Goal: Task Accomplishment & Management: Manage account settings

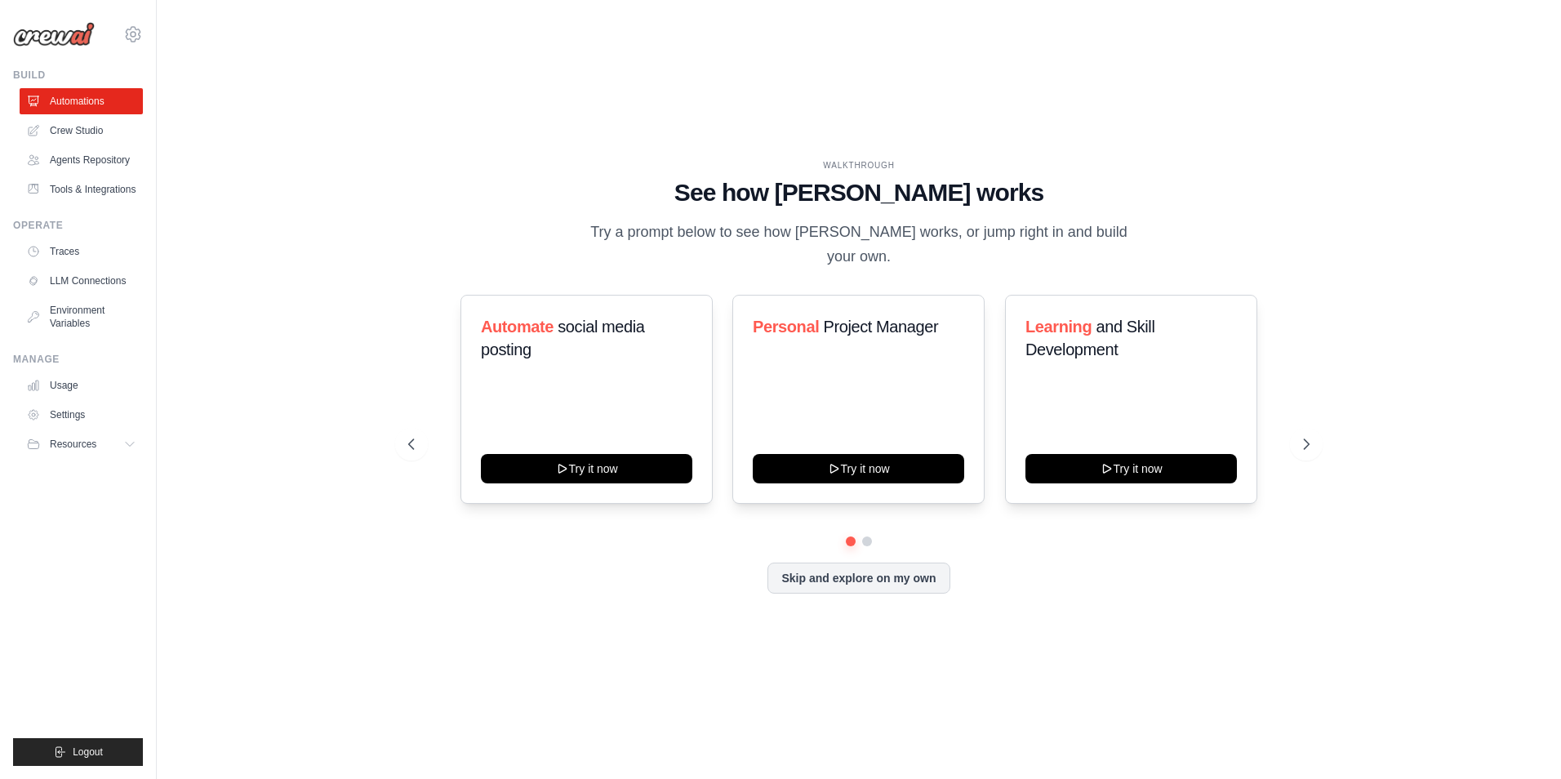
click at [71, 39] on img at bounding box center [54, 34] width 82 height 24
click at [127, 38] on icon at bounding box center [133, 34] width 20 height 20
click at [380, 414] on div "WALKTHROUGH See how CrewAI works Try a prompt below to see how CrewAI works, or…" at bounding box center [859, 389] width 1352 height 746
click at [1339, 355] on div "WALKTHROUGH See how CrewAI works Try a prompt below to see how CrewAI works, or…" at bounding box center [859, 389] width 1352 height 746
click at [869, 535] on button at bounding box center [866, 541] width 13 height 13
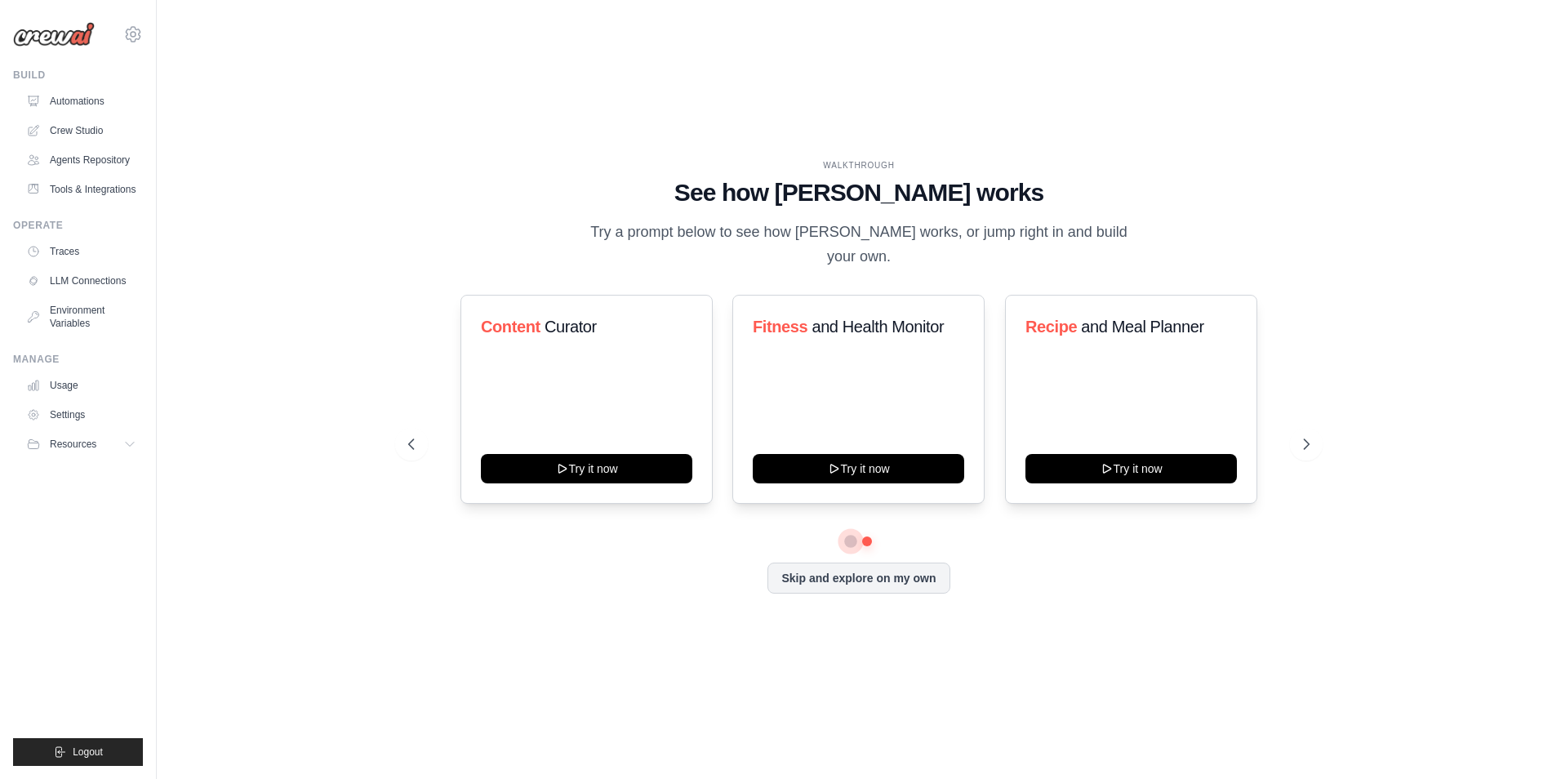
click at [848, 536] on button at bounding box center [850, 541] width 11 height 11
click at [78, 316] on link "Environment Variables" at bounding box center [82, 316] width 123 height 39
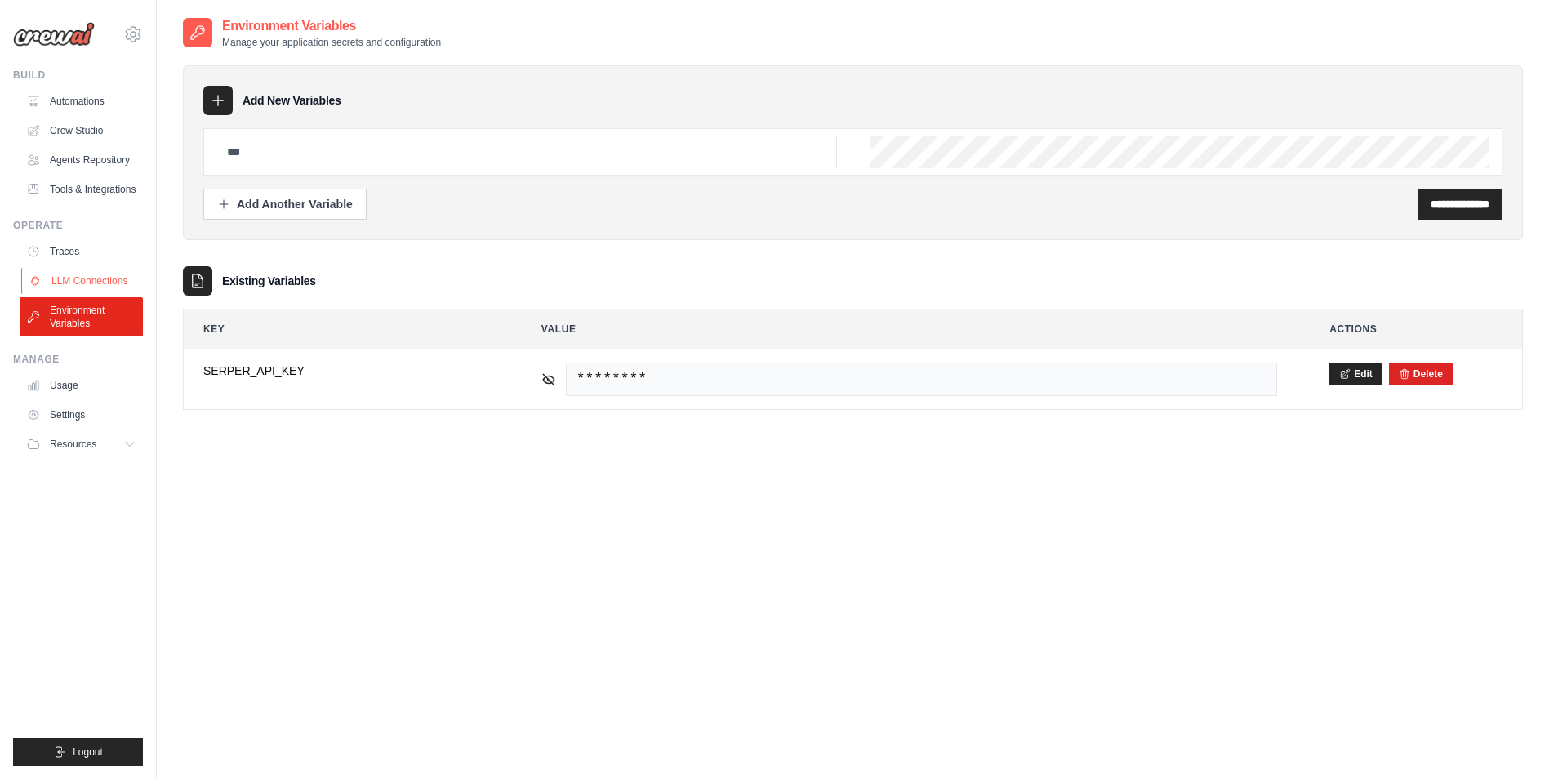
click at [66, 281] on link "LLM Connections" at bounding box center [82, 281] width 123 height 26
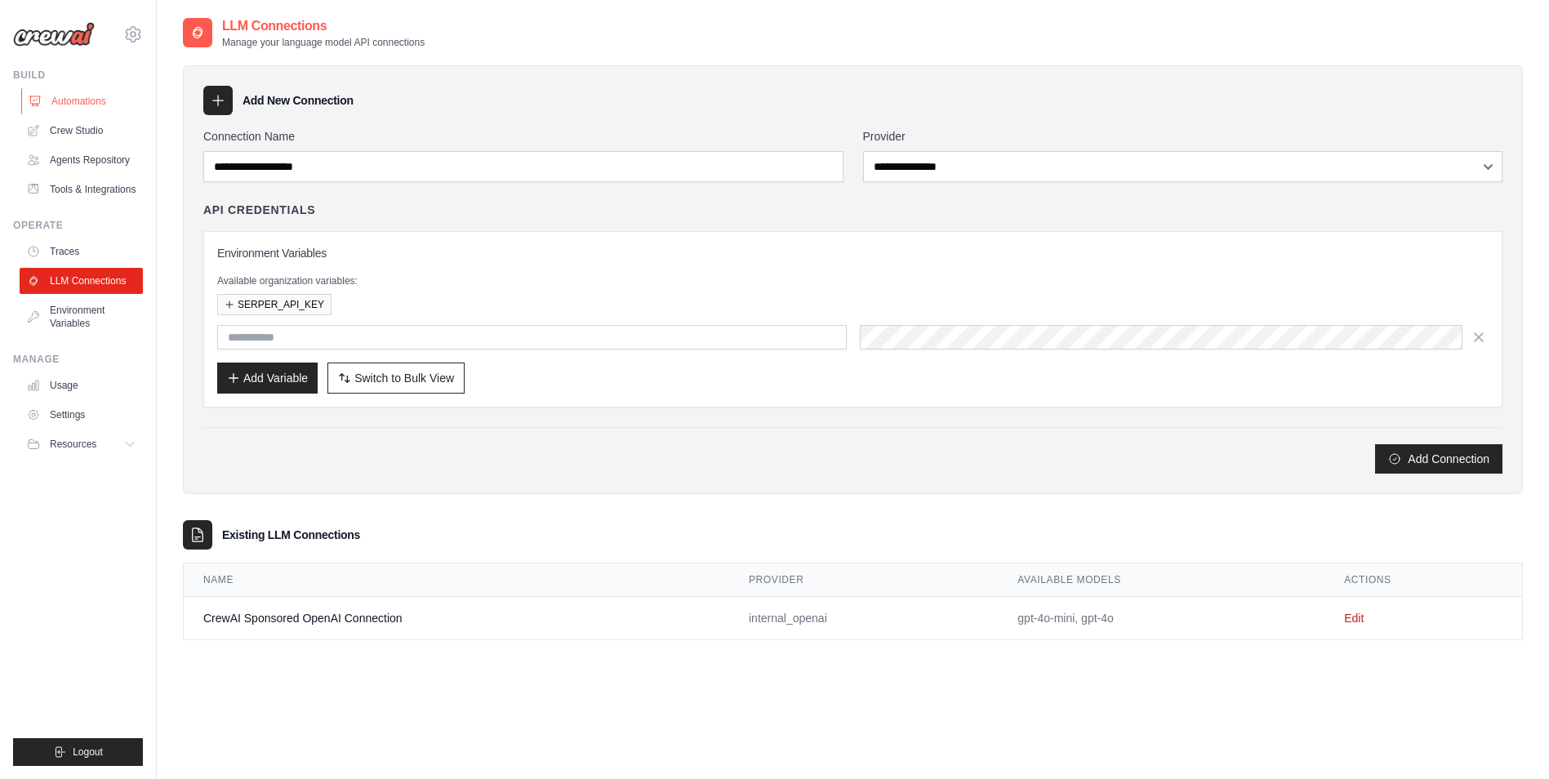
click at [82, 104] on link "Automations" at bounding box center [82, 101] width 123 height 26
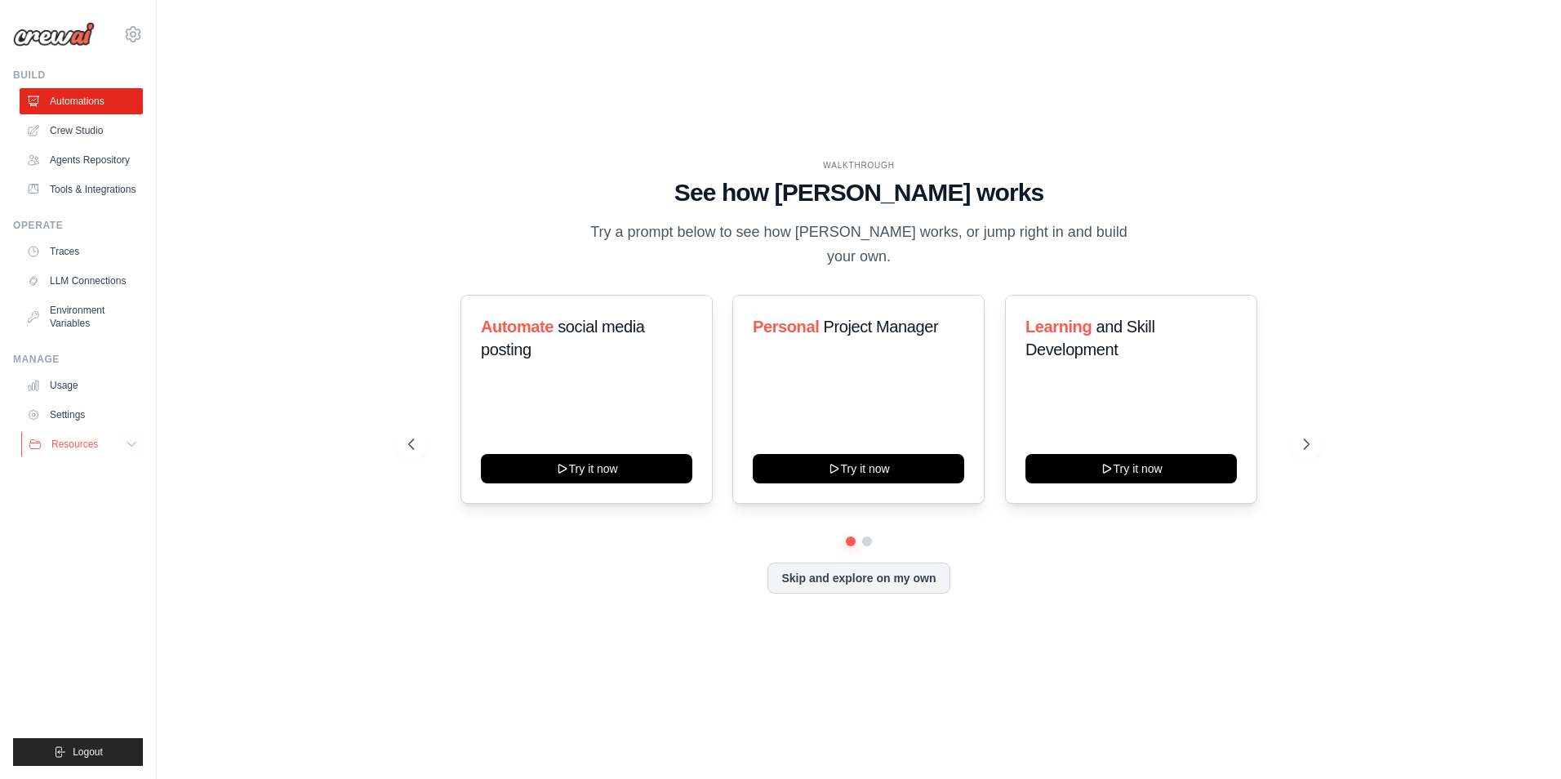
click at [98, 442] on span "Resources" at bounding box center [74, 444] width 47 height 13
click at [61, 495] on span "GitHub" at bounding box center [73, 497] width 30 height 13
click at [1308, 436] on icon at bounding box center [1308, 444] width 16 height 16
click at [1311, 436] on icon at bounding box center [1308, 444] width 16 height 16
click at [869, 536] on button at bounding box center [866, 541] width 11 height 11
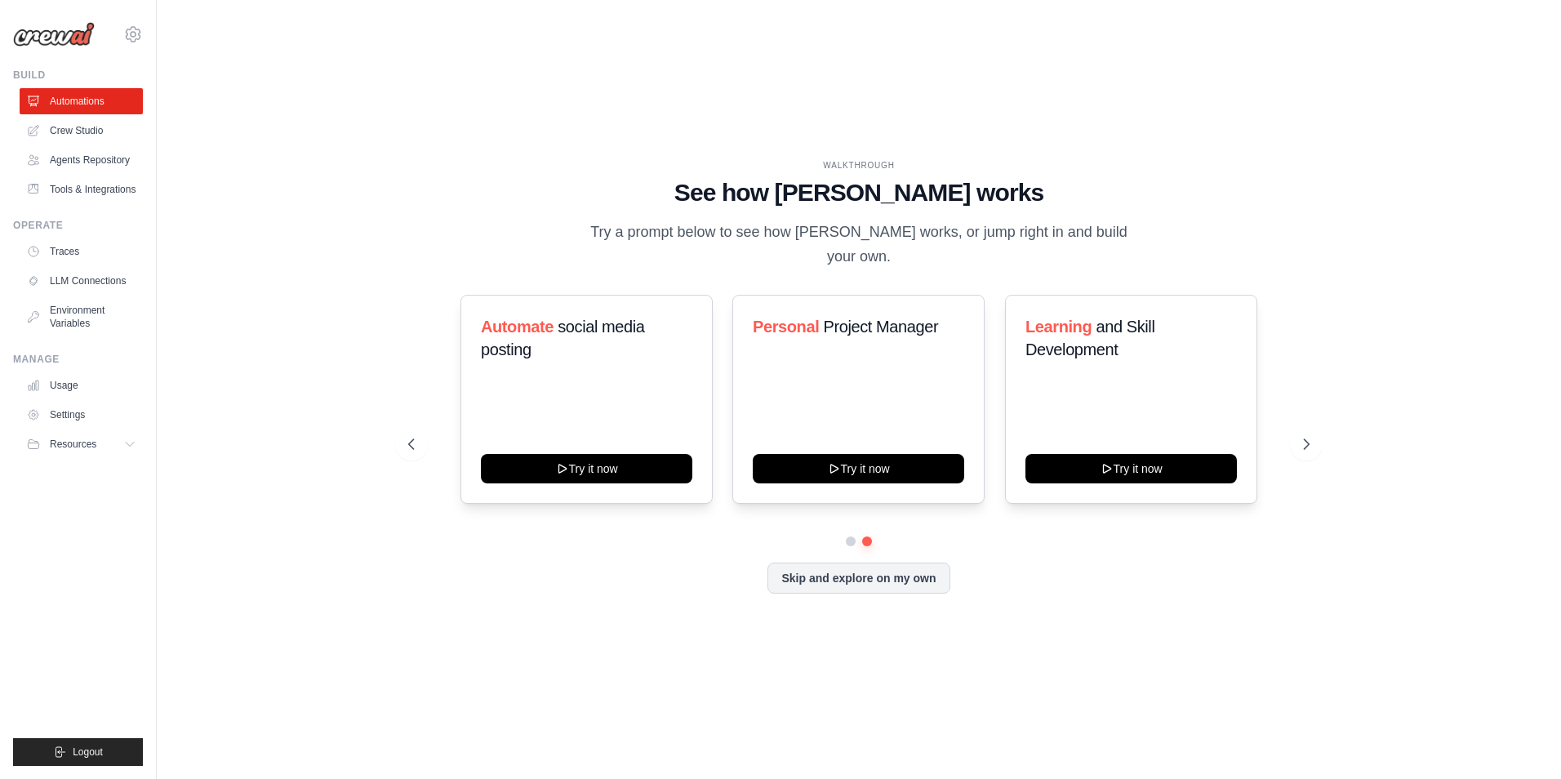
click at [845, 536] on div at bounding box center [858, 541] width 901 height 10
click at [848, 536] on button at bounding box center [850, 541] width 11 height 11
click at [869, 535] on button at bounding box center [867, 541] width 12 height 12
click at [1306, 436] on icon at bounding box center [1308, 444] width 16 height 16
click at [1309, 436] on icon at bounding box center [1308, 444] width 16 height 16
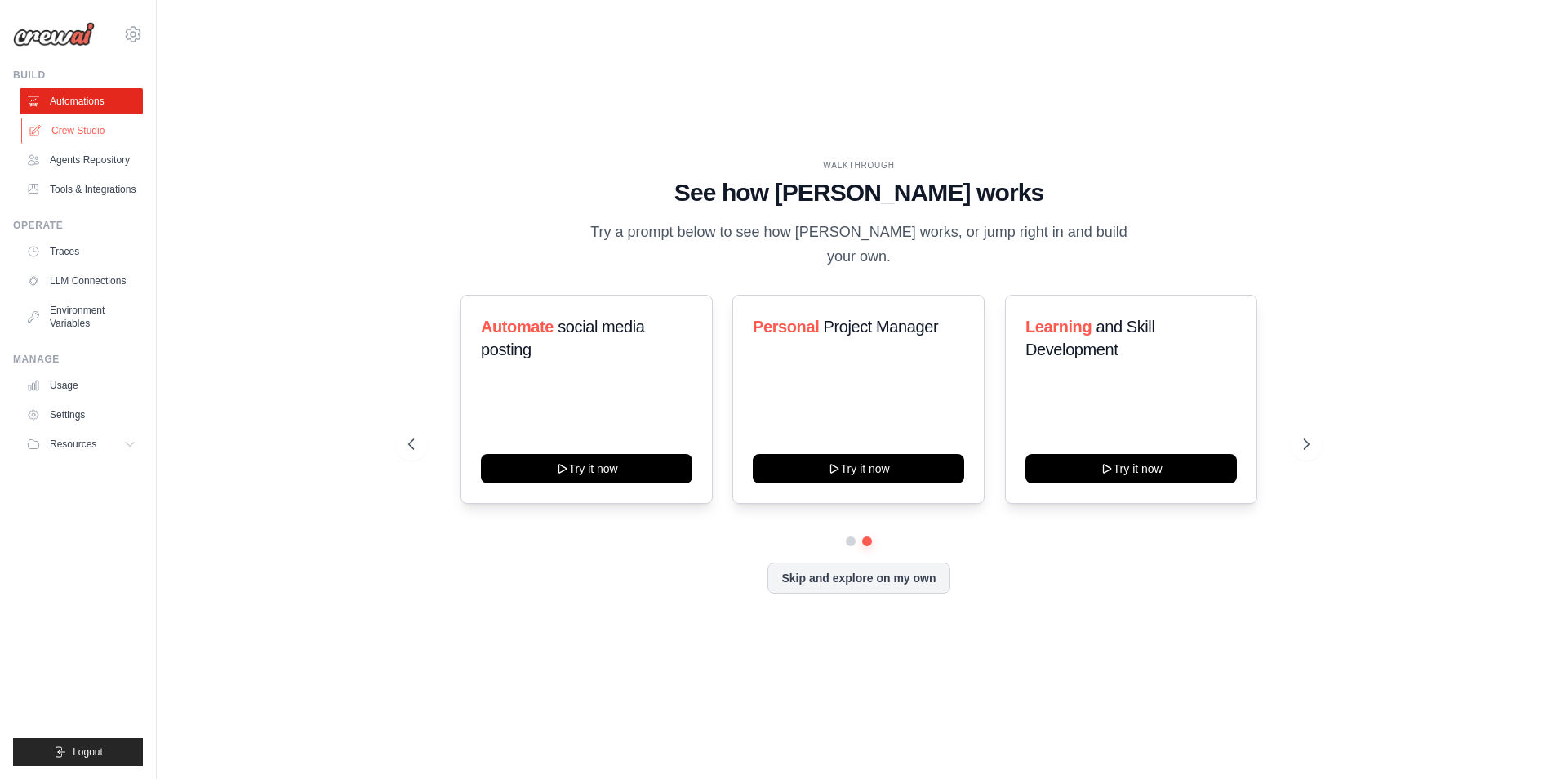
click at [87, 131] on link "Crew Studio" at bounding box center [82, 131] width 123 height 26
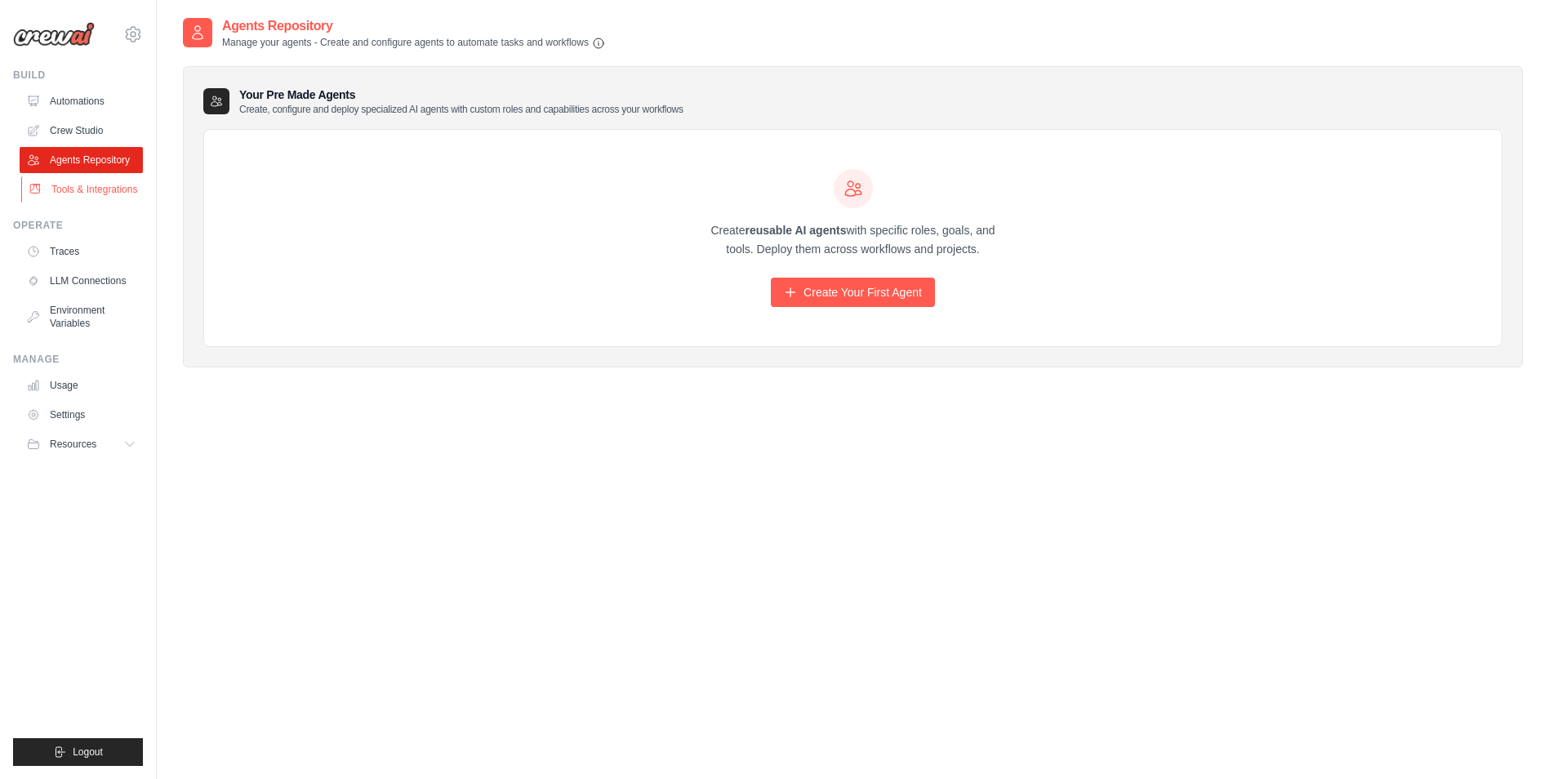
click at [81, 188] on link "Tools & Integrations" at bounding box center [82, 189] width 123 height 26
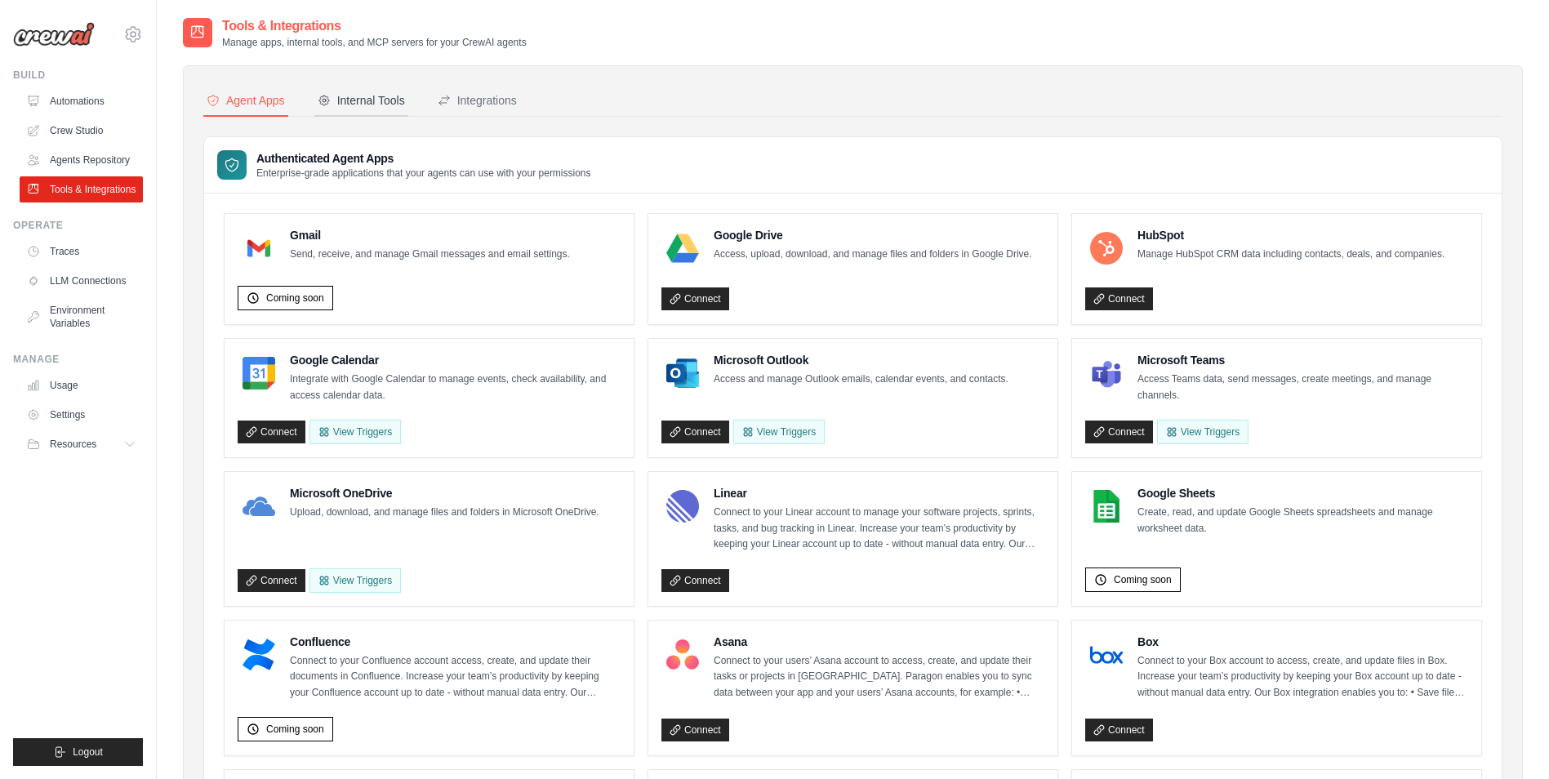
click at [363, 104] on div "Internal Tools" at bounding box center [361, 100] width 87 height 16
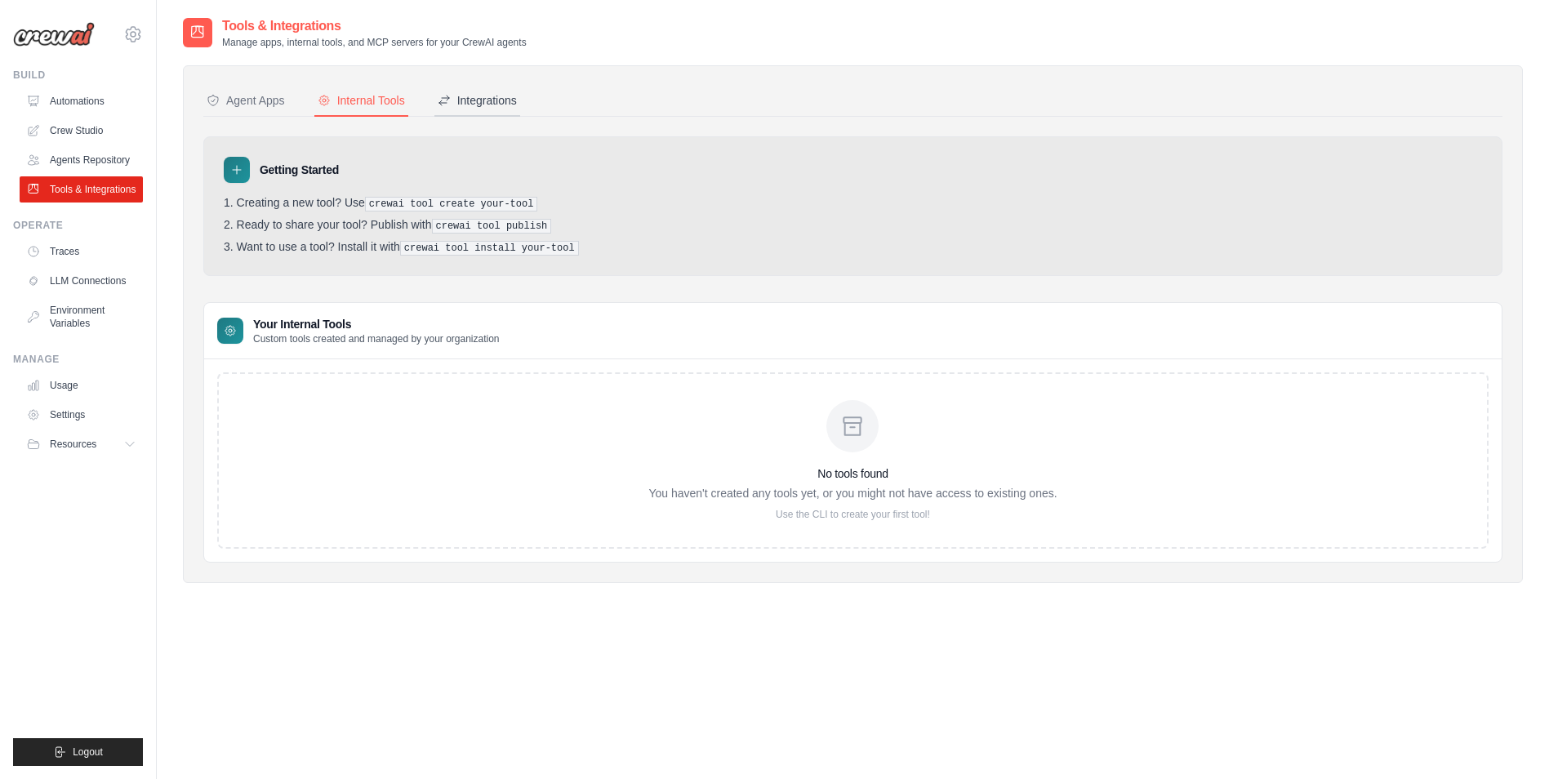
click at [497, 104] on div "Integrations" at bounding box center [477, 100] width 79 height 16
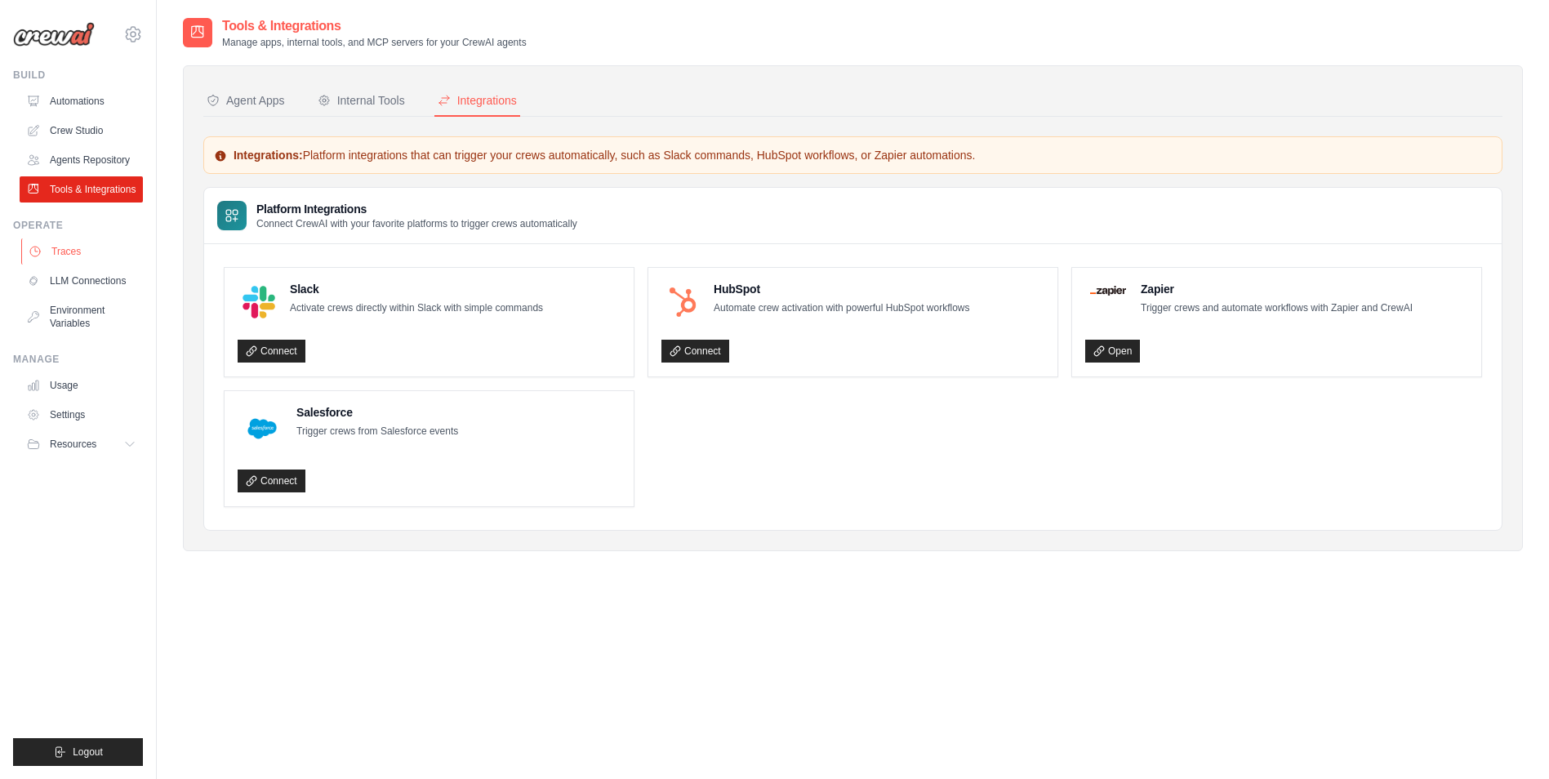
click at [78, 258] on link "Traces" at bounding box center [82, 251] width 123 height 26
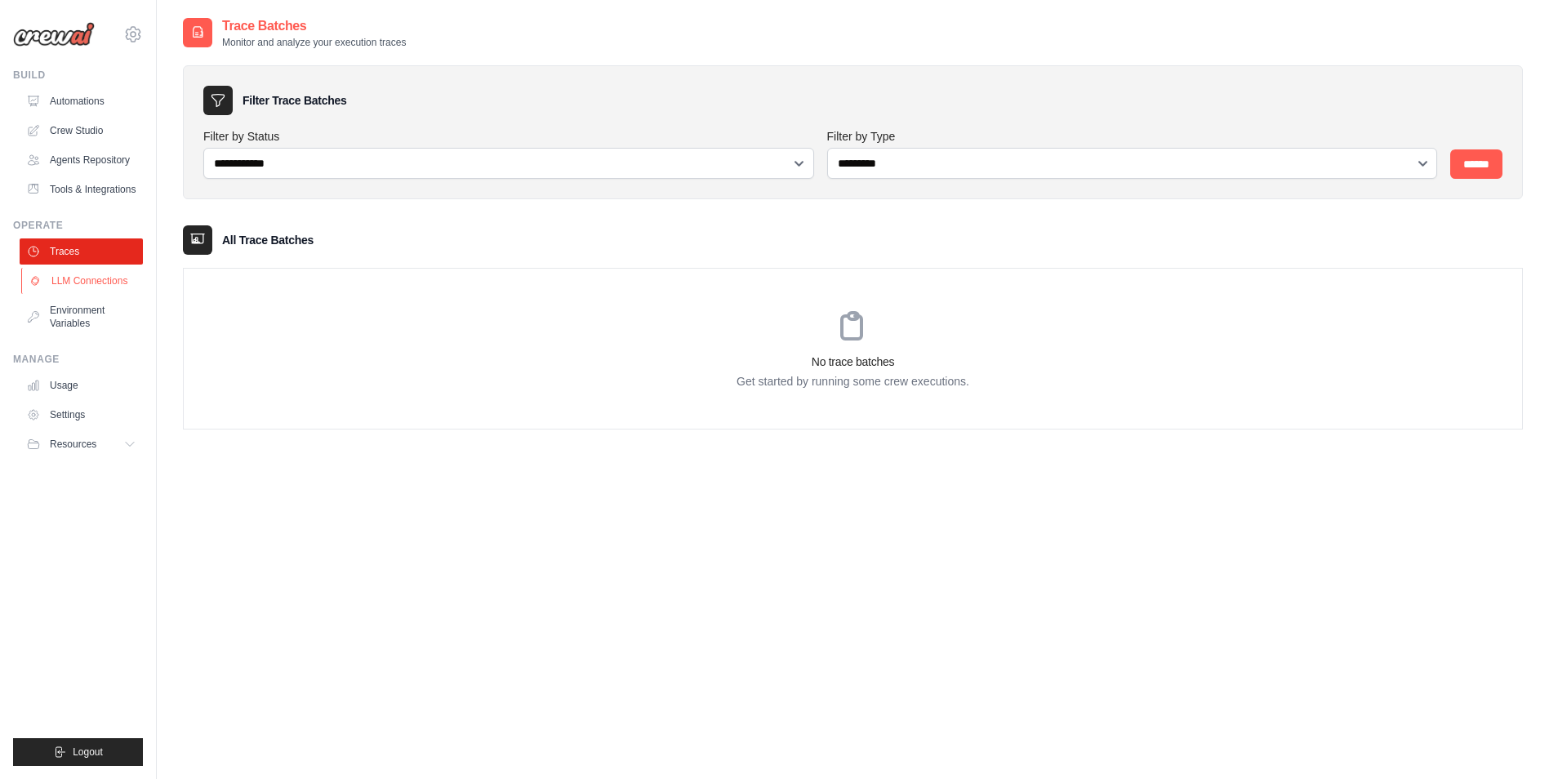
click at [87, 278] on link "LLM Connections" at bounding box center [82, 281] width 123 height 26
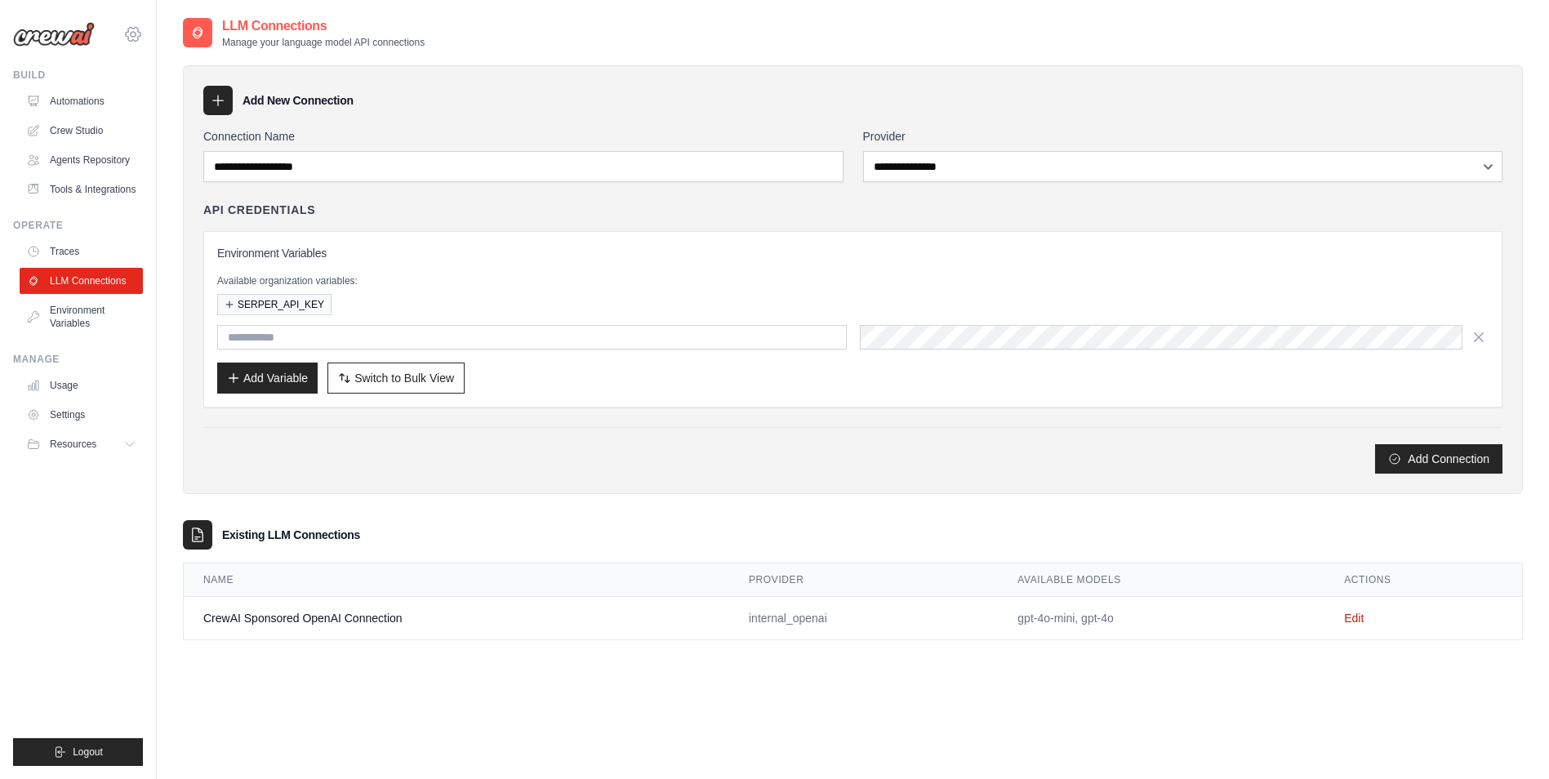
click at [131, 40] on icon at bounding box center [133, 34] width 20 height 20
click at [196, 107] on span "Settings" at bounding box center [202, 101] width 129 height 16
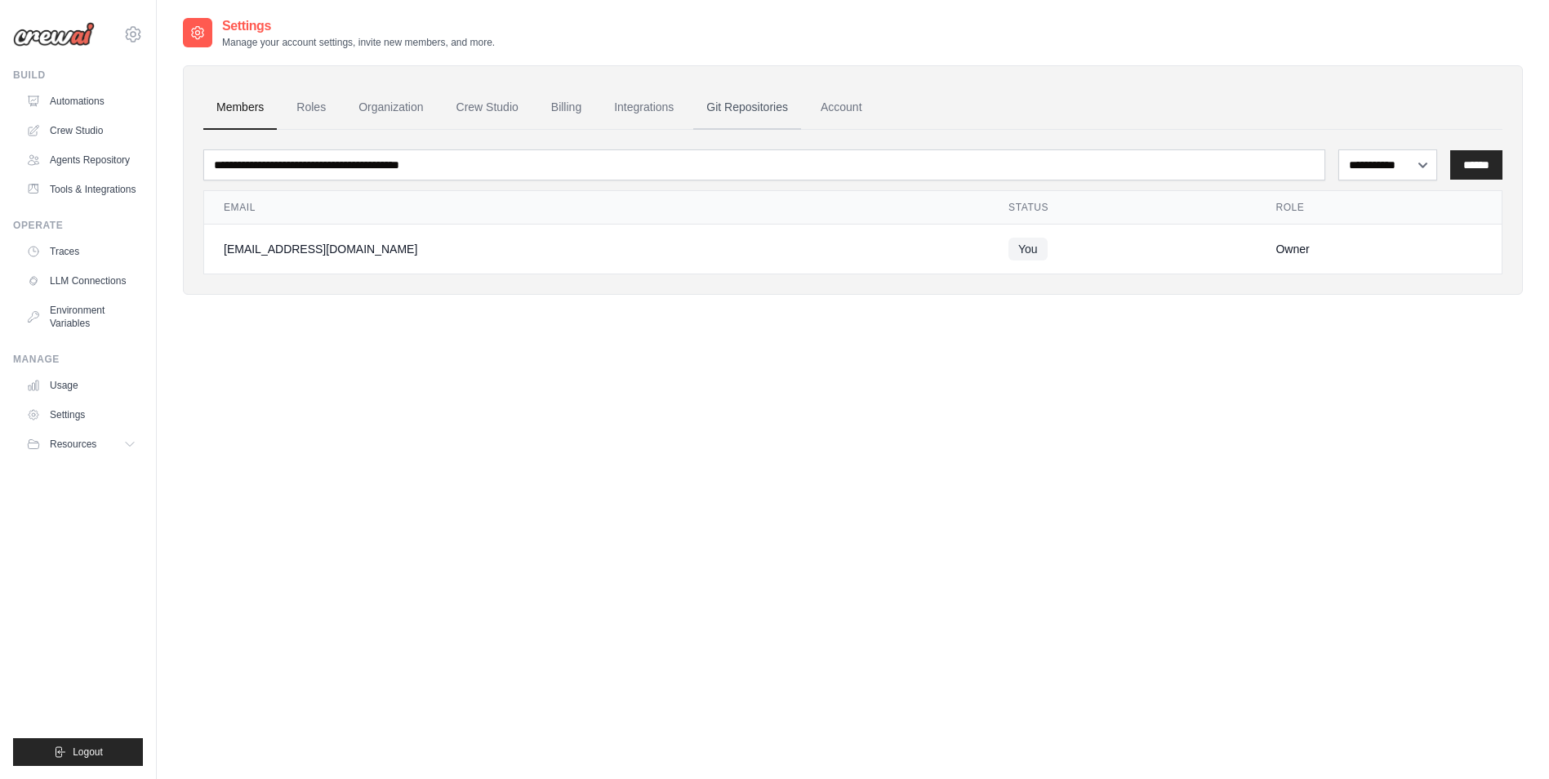
click at [738, 110] on link "Git Repositories" at bounding box center [747, 108] width 108 height 44
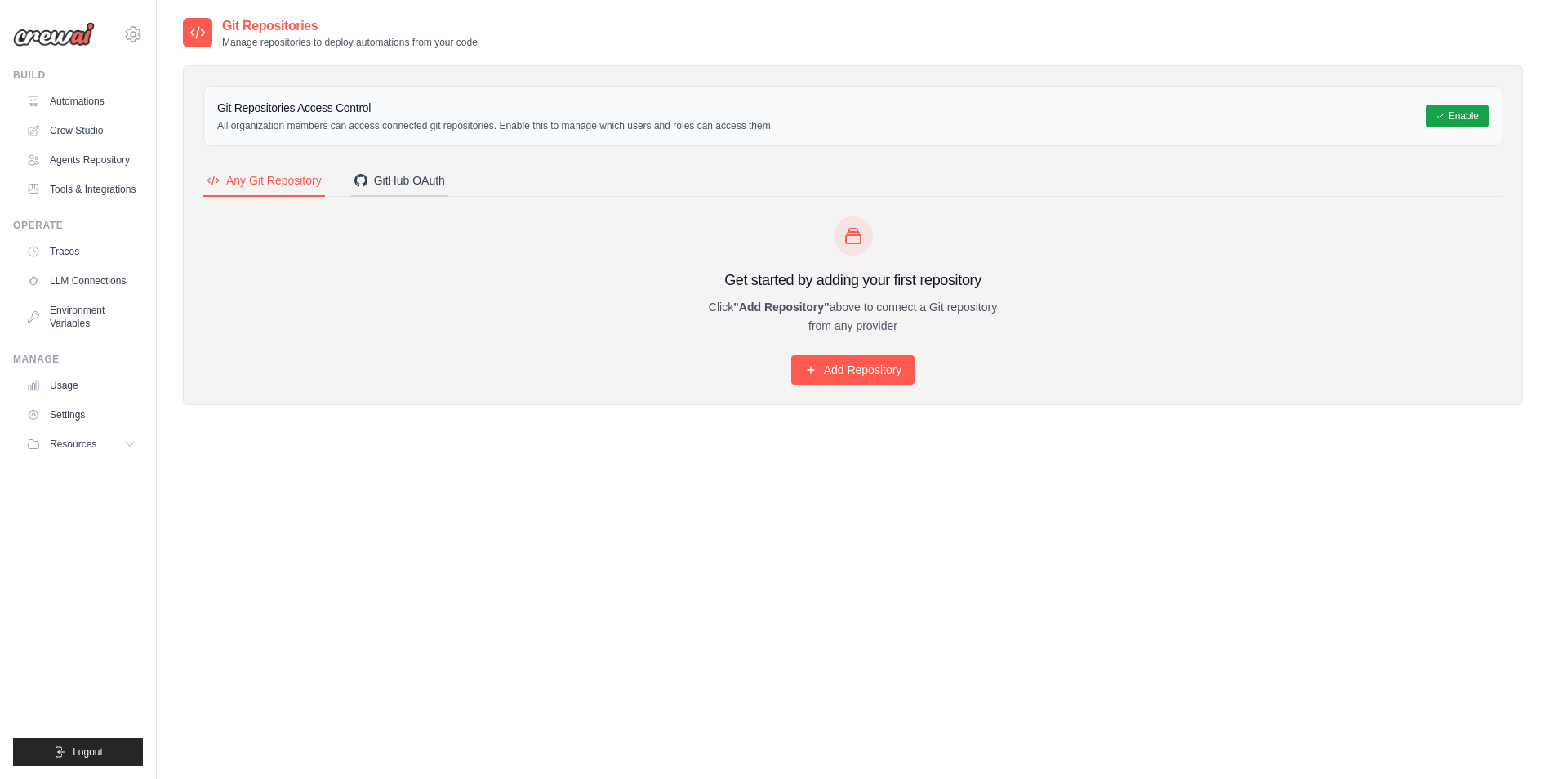
click at [407, 183] on div "GitHub OAuth" at bounding box center [399, 180] width 91 height 16
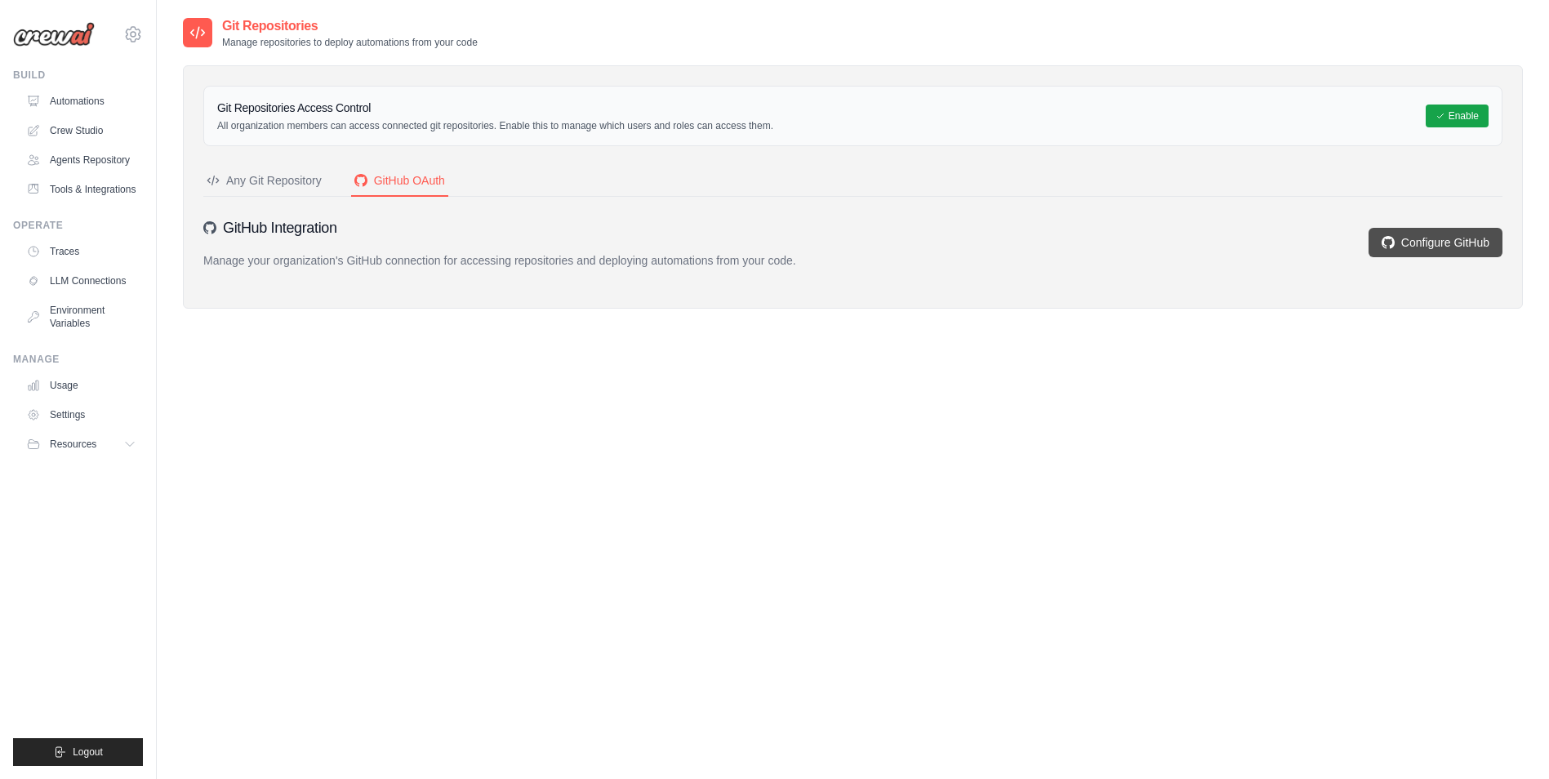
click at [1426, 246] on link "Configure GitHub" at bounding box center [1435, 242] width 134 height 29
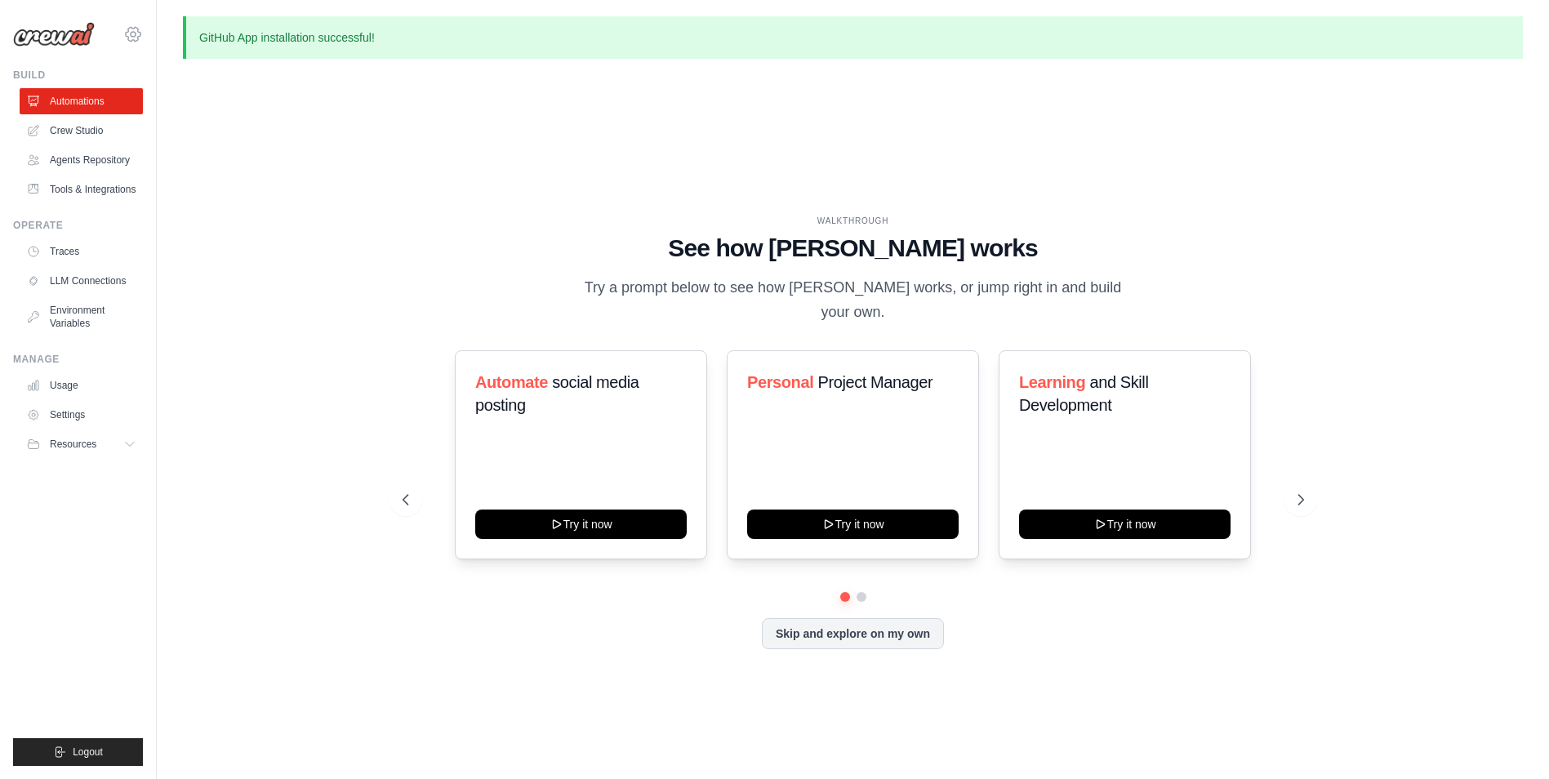
click at [133, 38] on icon at bounding box center [133, 34] width 20 height 20
click at [116, 40] on div "andrebcs89@gmail.com Settings" at bounding box center [78, 26] width 130 height 52
click at [138, 34] on icon at bounding box center [133, 34] width 20 height 20
click at [130, 42] on icon at bounding box center [133, 34] width 20 height 20
click at [157, 105] on span "Settings" at bounding box center [204, 101] width 129 height 16
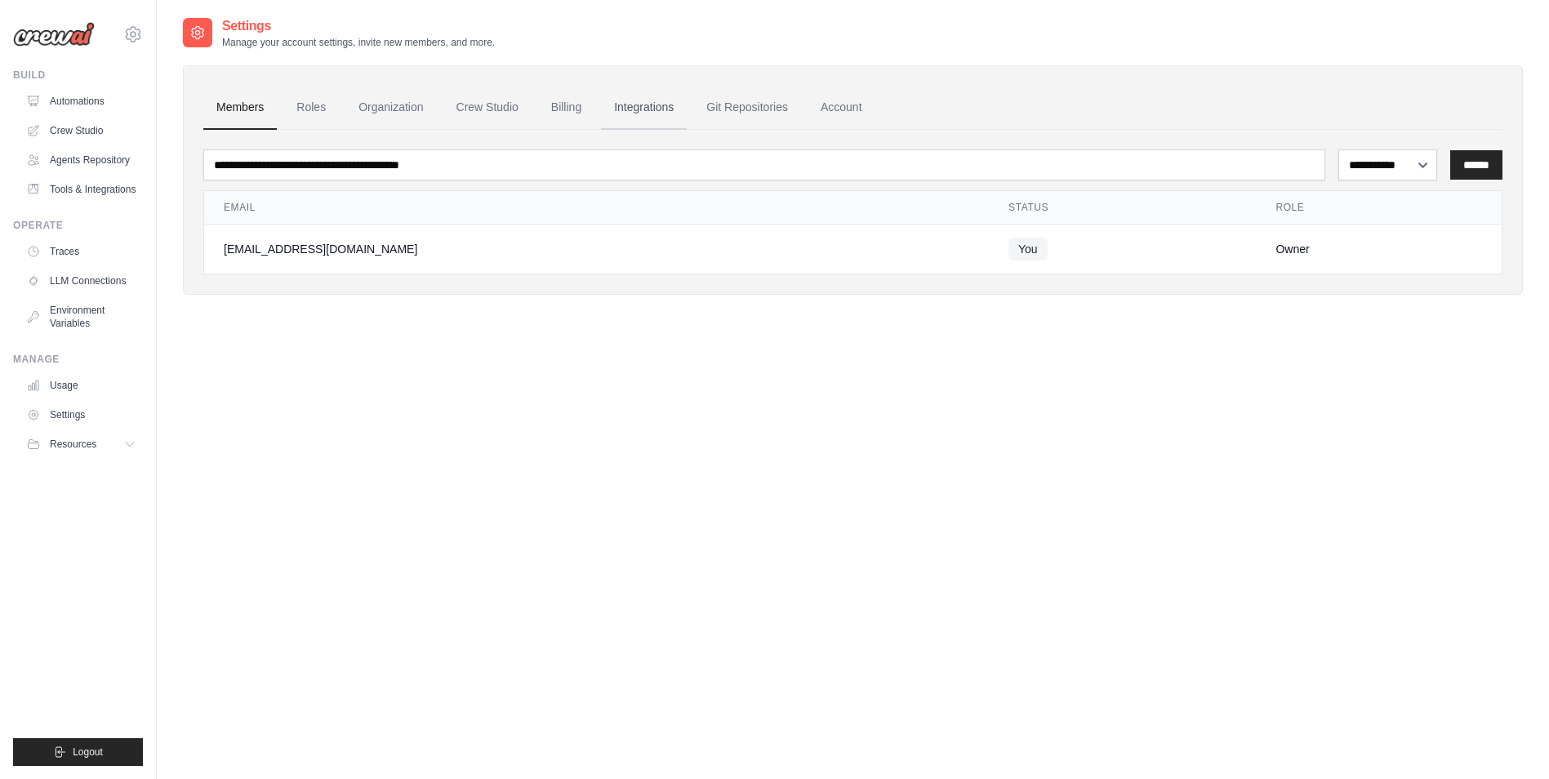
click at [646, 113] on link "Integrations" at bounding box center [644, 108] width 86 height 44
click at [745, 113] on link "Git Repositories" at bounding box center [747, 108] width 108 height 44
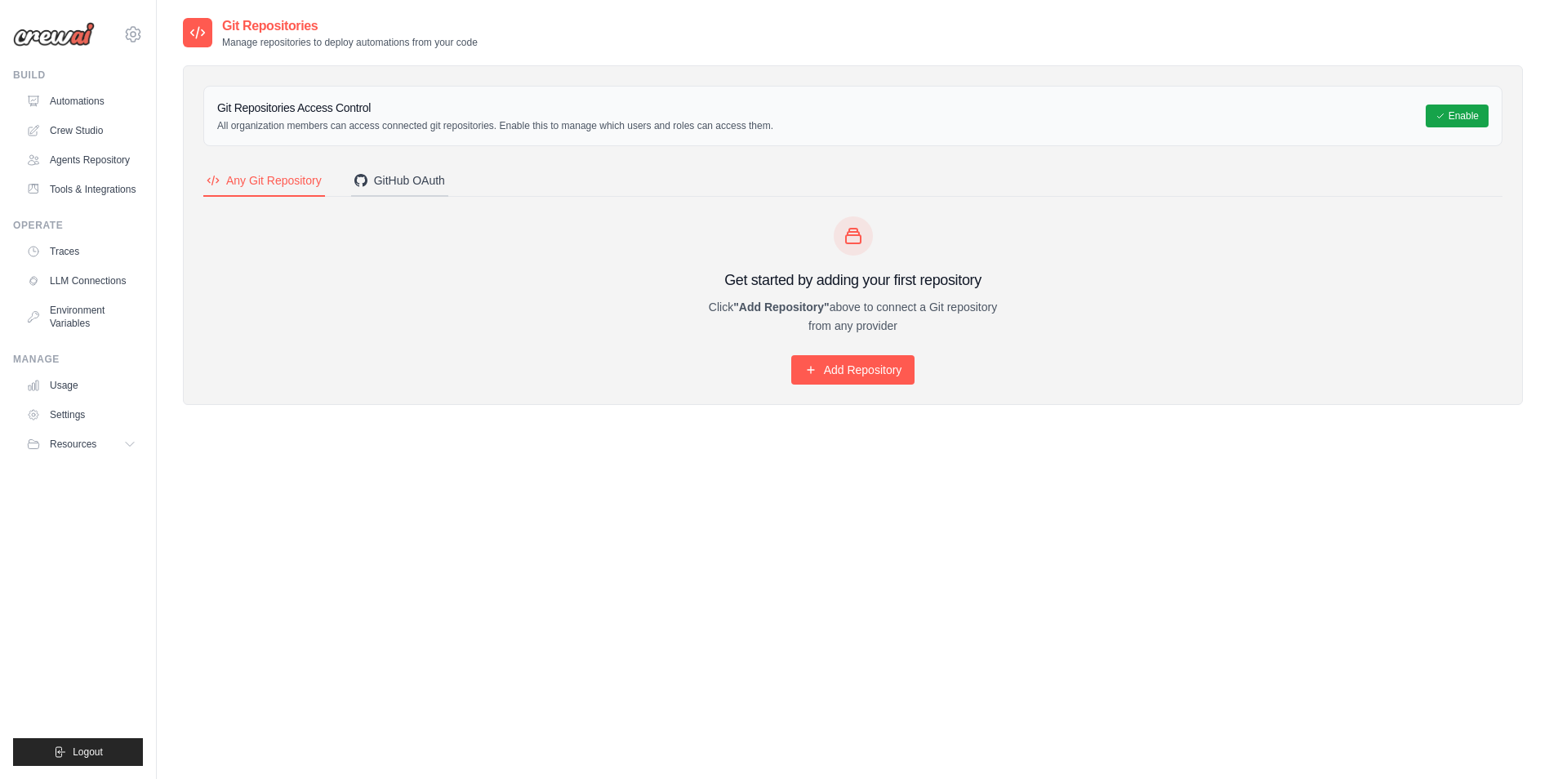
click at [407, 188] on div "GitHub OAuth" at bounding box center [399, 180] width 91 height 16
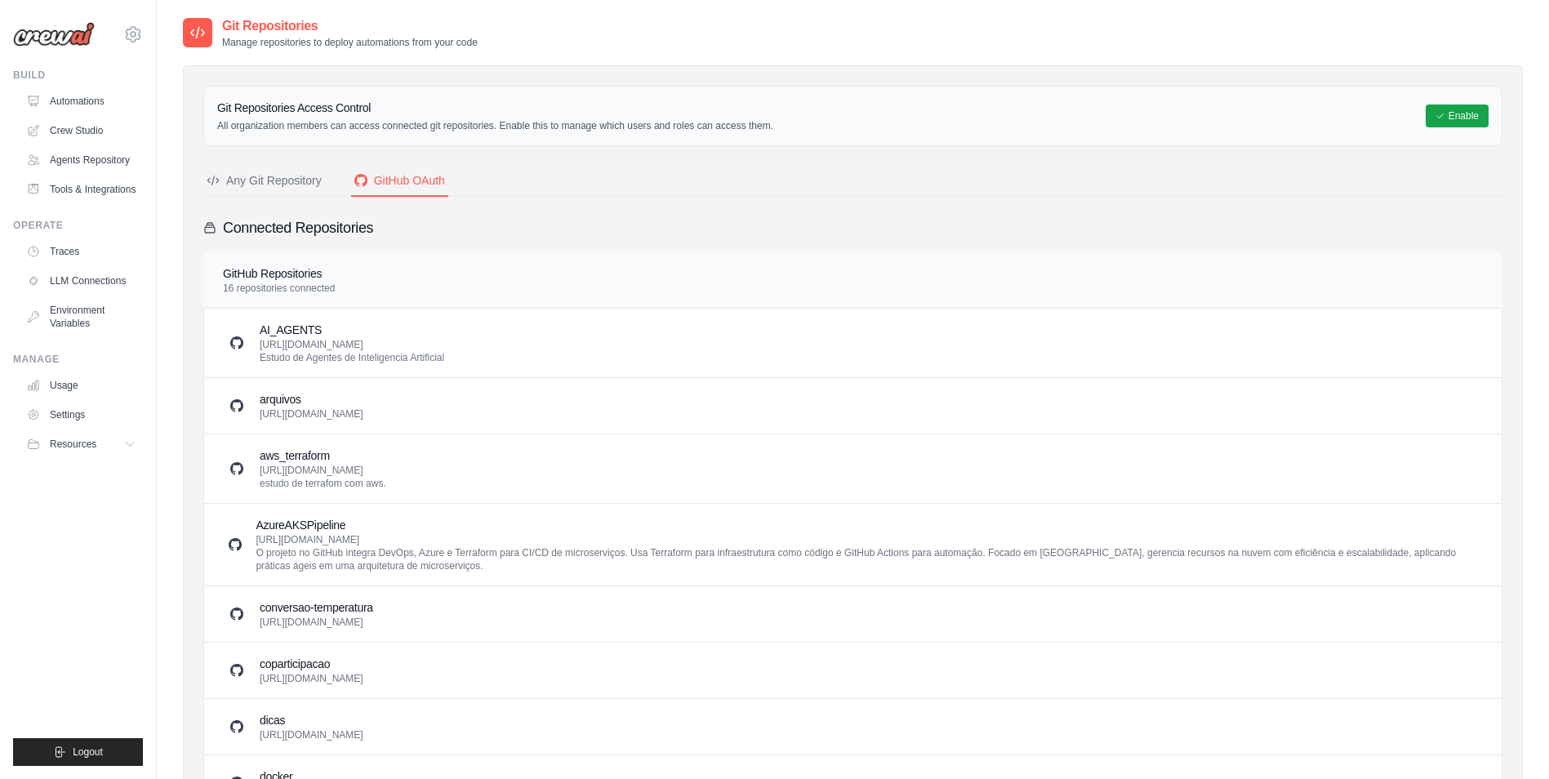
click at [281, 185] on div "Any Git Repository" at bounding box center [264, 180] width 115 height 16
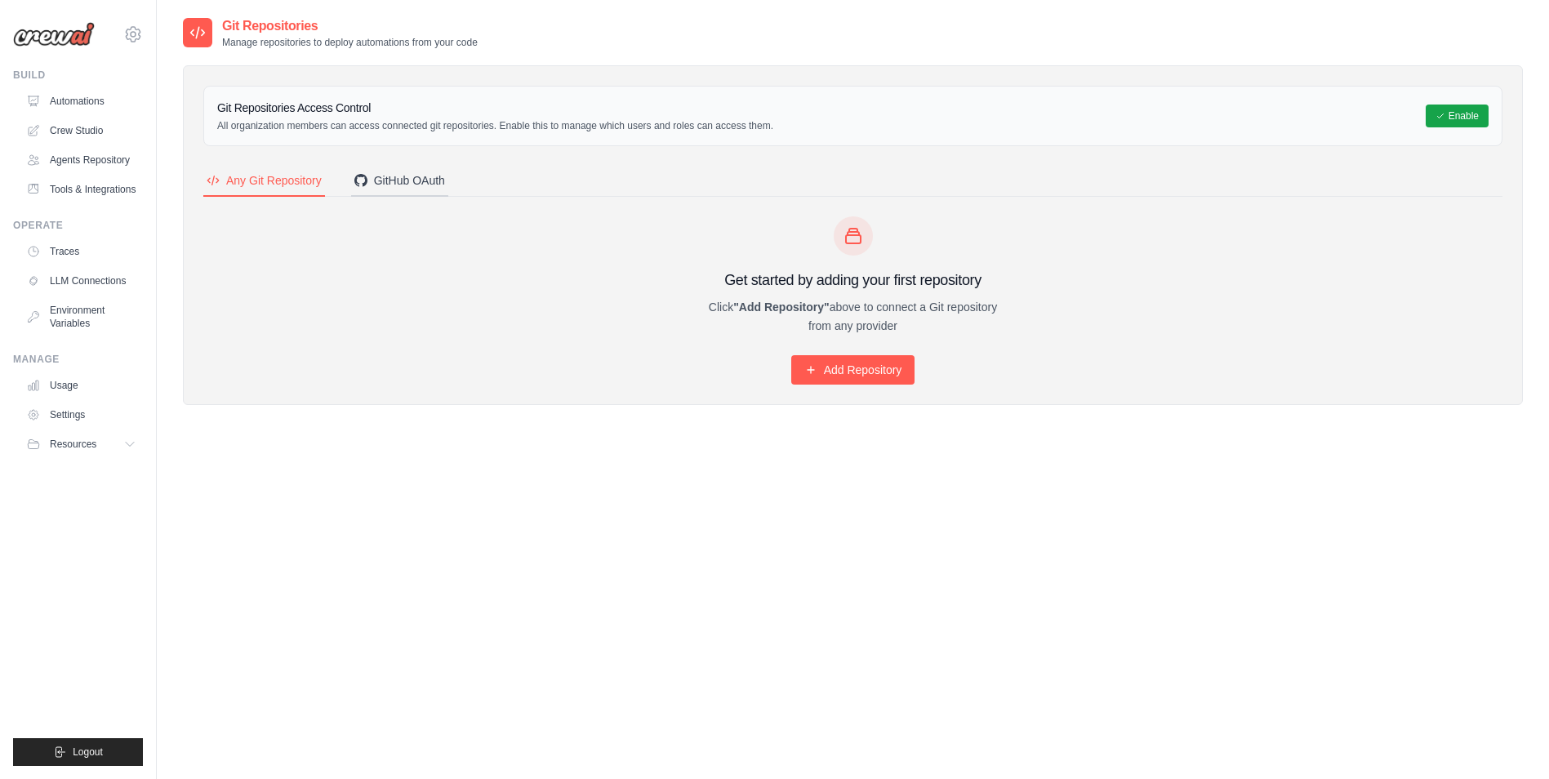
click at [398, 180] on div "GitHub OAuth" at bounding box center [399, 180] width 91 height 16
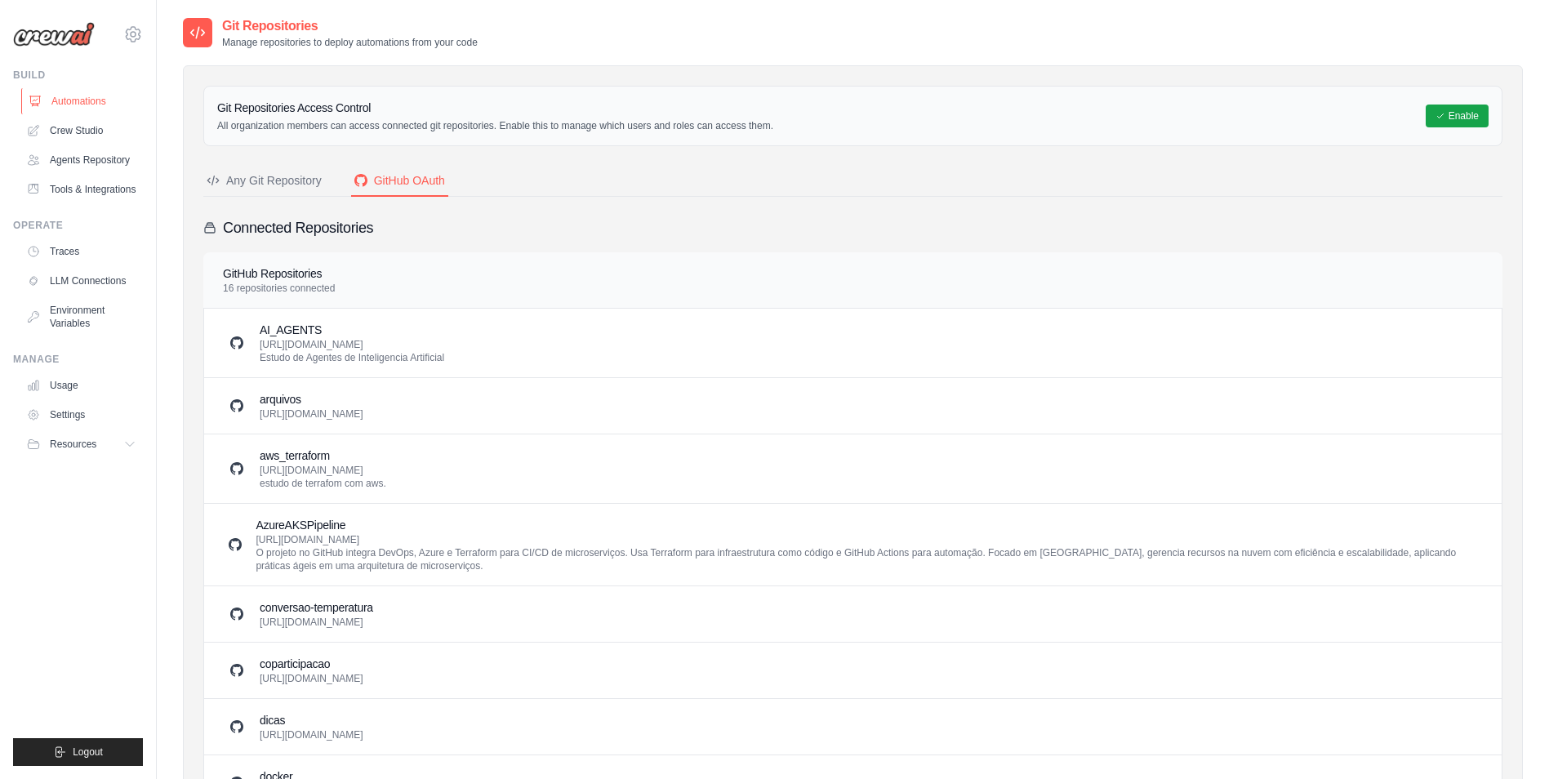
click at [93, 107] on link "Automations" at bounding box center [82, 101] width 123 height 26
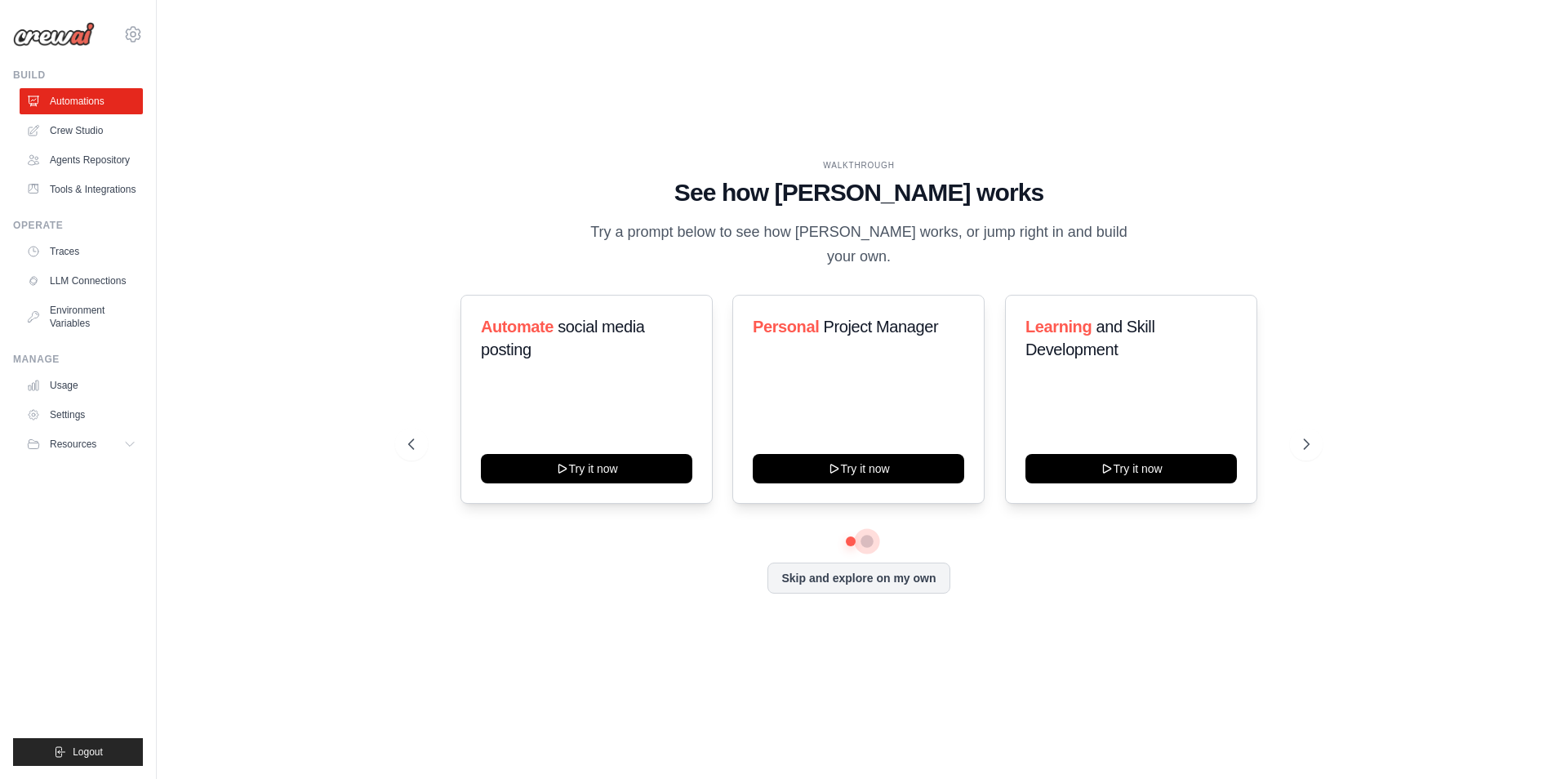
click at [868, 535] on button at bounding box center [866, 541] width 13 height 13
click at [882, 573] on button "Skip and explore on my own" at bounding box center [858, 576] width 182 height 31
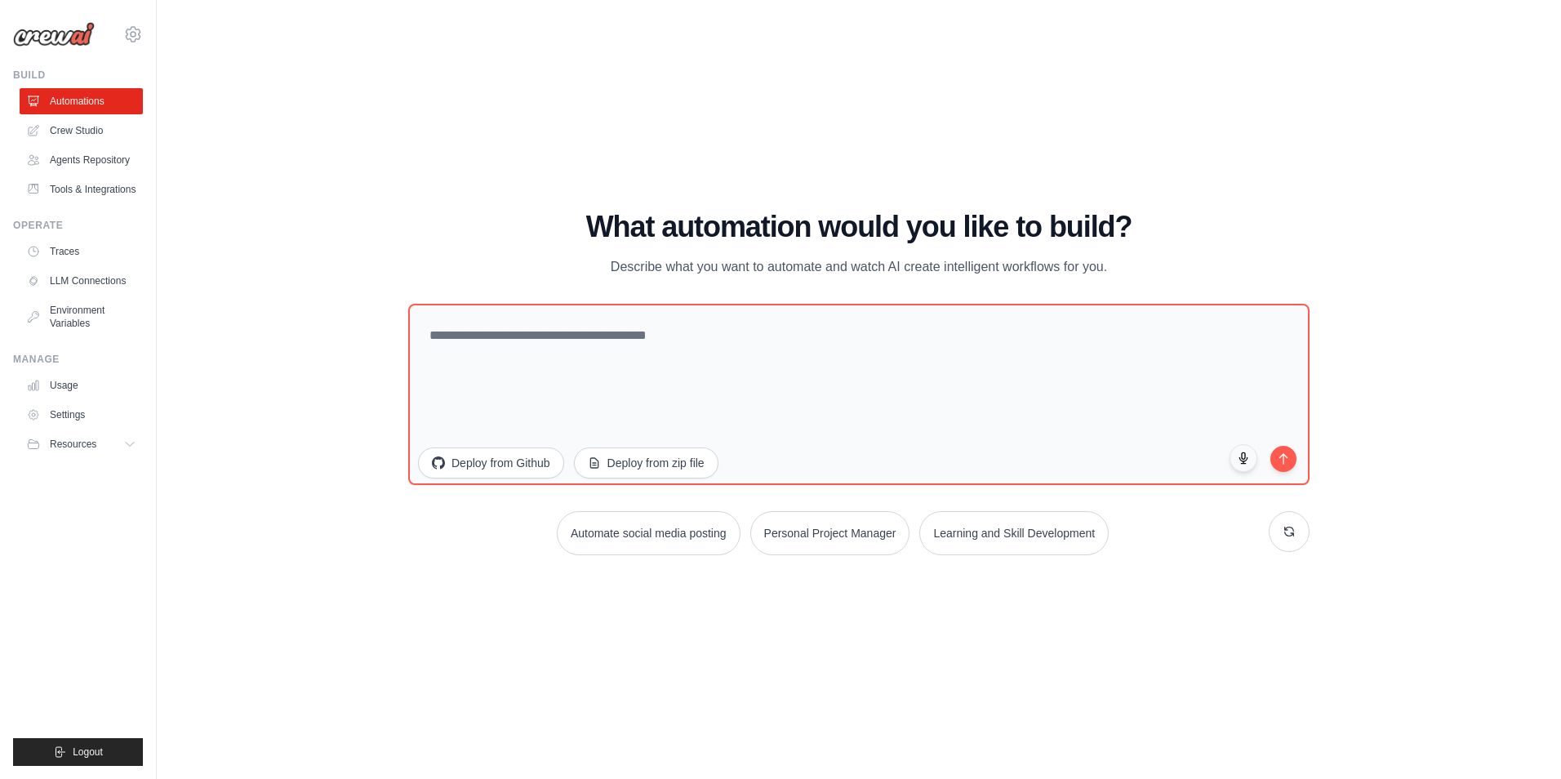
click at [610, 229] on h1 "What automation would you like to build?" at bounding box center [858, 227] width 901 height 33
